Goal: Navigation & Orientation: Find specific page/section

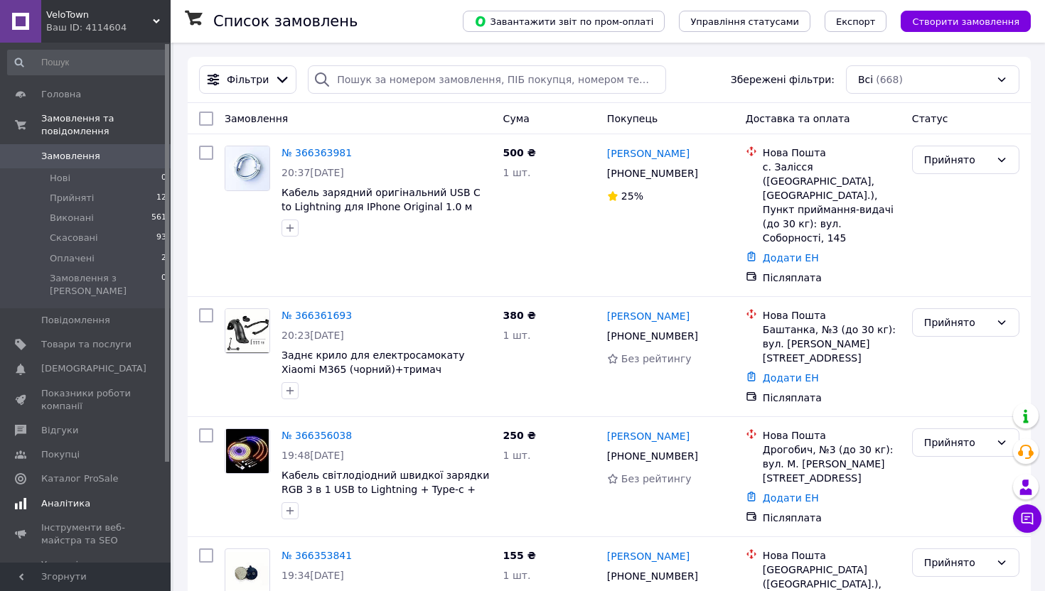
click at [72, 497] on span "Аналітика" at bounding box center [65, 503] width 49 height 13
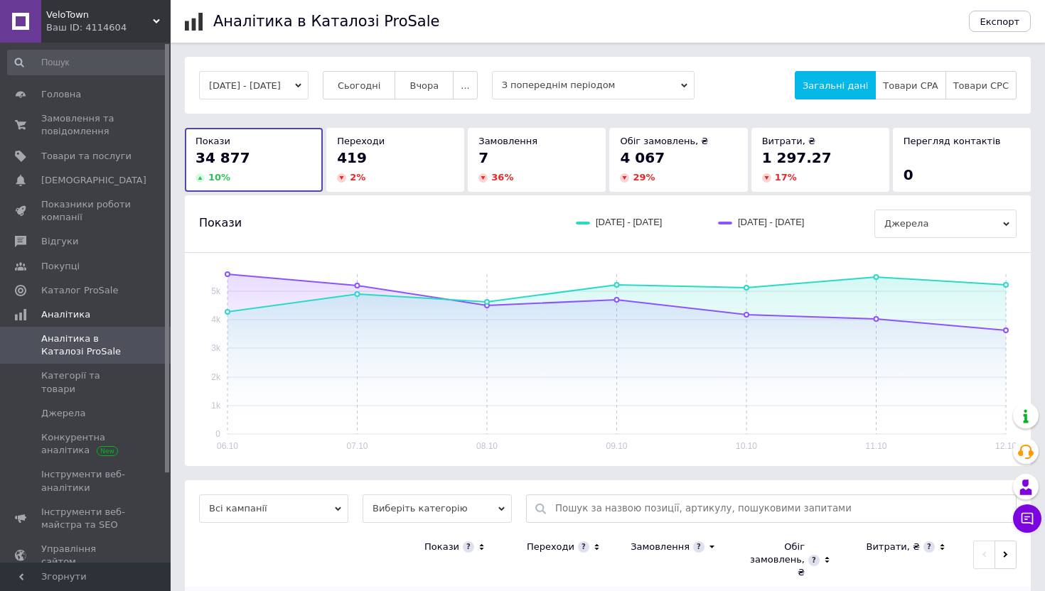
scroll to position [75, 0]
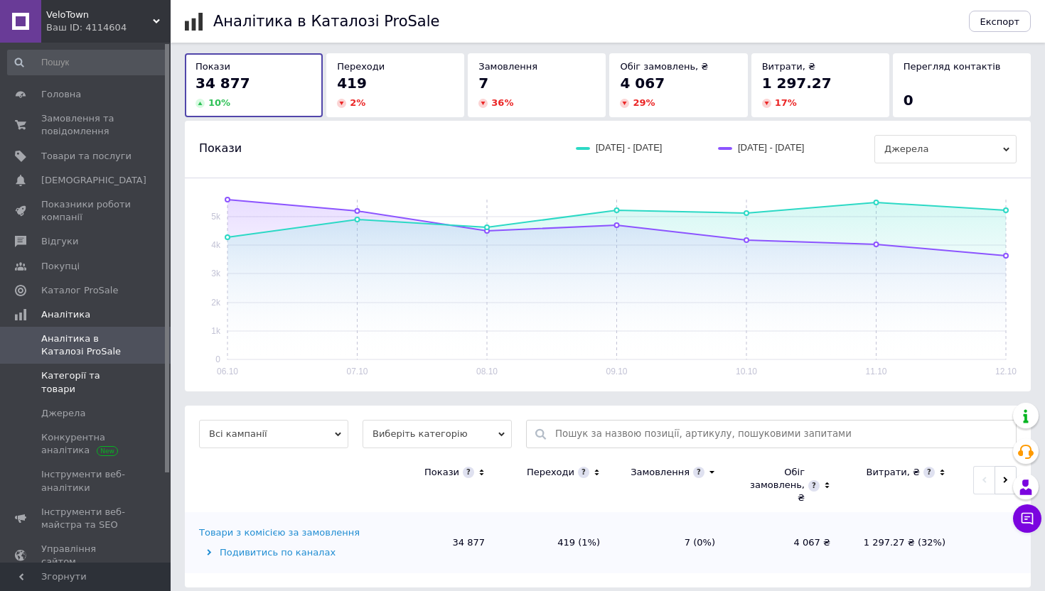
click at [75, 379] on span "Категорії та товари" at bounding box center [86, 382] width 90 height 26
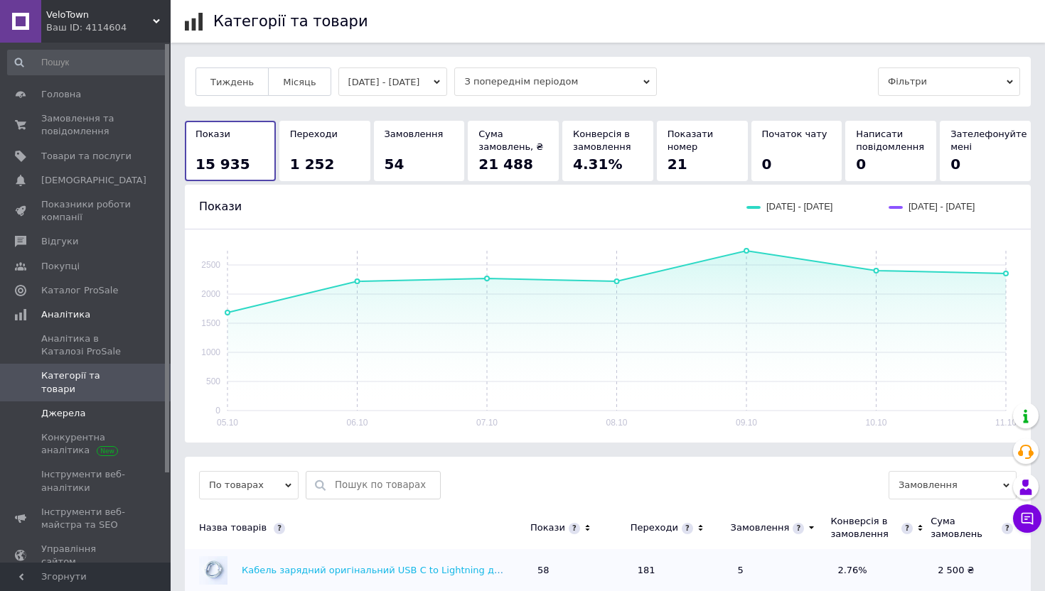
click at [55, 407] on span "Джерела" at bounding box center [63, 413] width 44 height 13
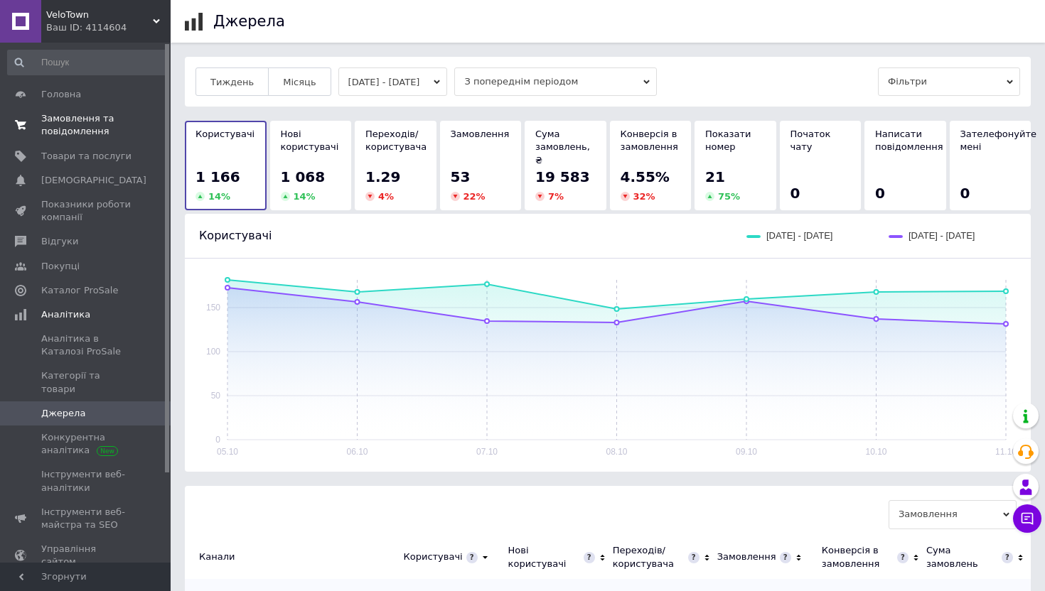
click at [78, 119] on span "Замовлення та повідомлення" at bounding box center [86, 125] width 90 height 26
